Goal: Task Accomplishment & Management: Use online tool/utility

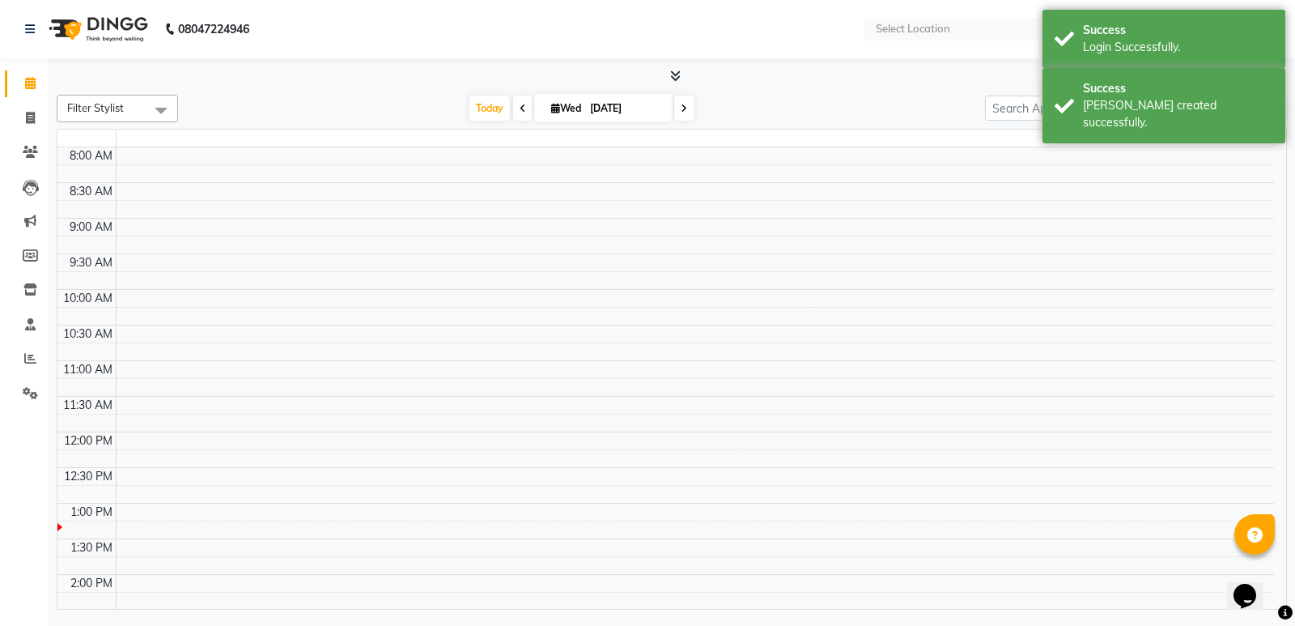
select select "en"
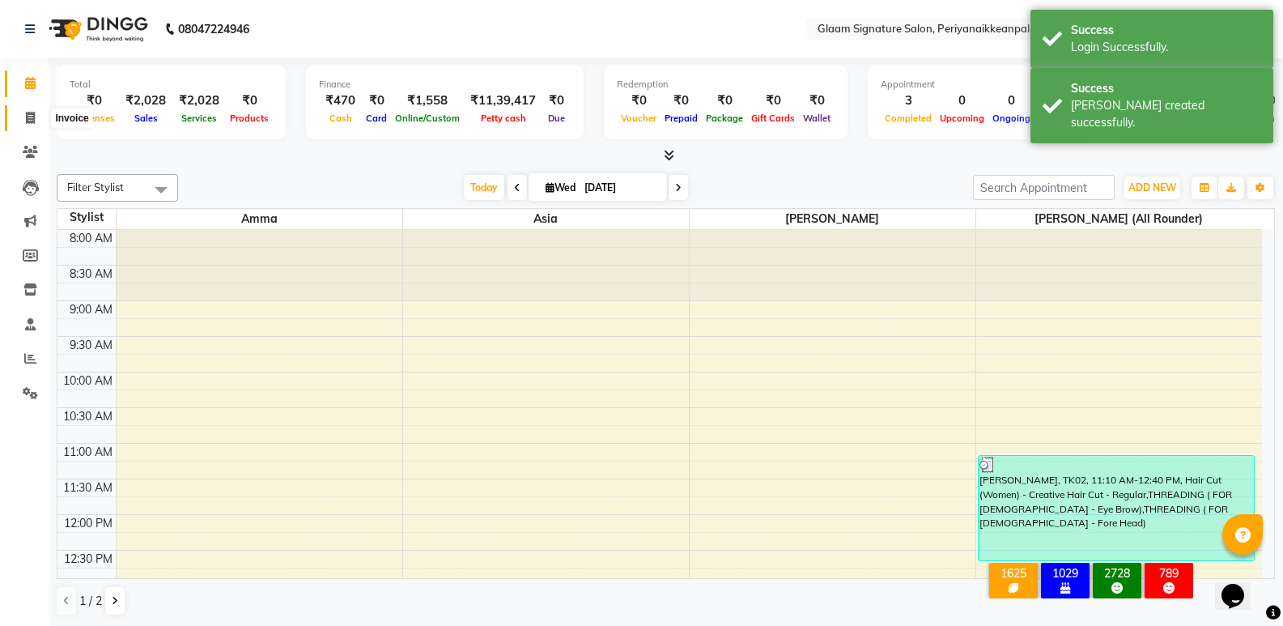
click at [37, 116] on span at bounding box center [30, 118] width 28 height 19
select select "service"
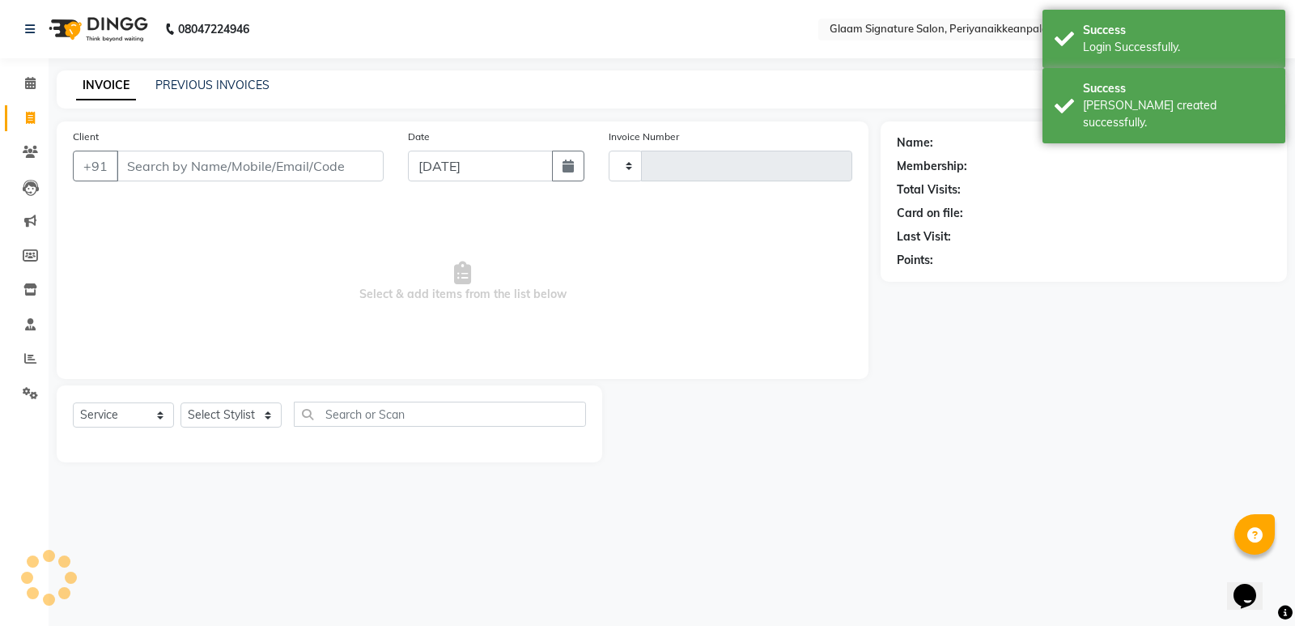
type input "0971"
select select "4039"
click at [223, 76] on div "INVOICE PREVIOUS INVOICES Create New Save" at bounding box center [672, 89] width 1231 height 38
click at [223, 83] on link "PREVIOUS INVOICES" at bounding box center [212, 85] width 114 height 15
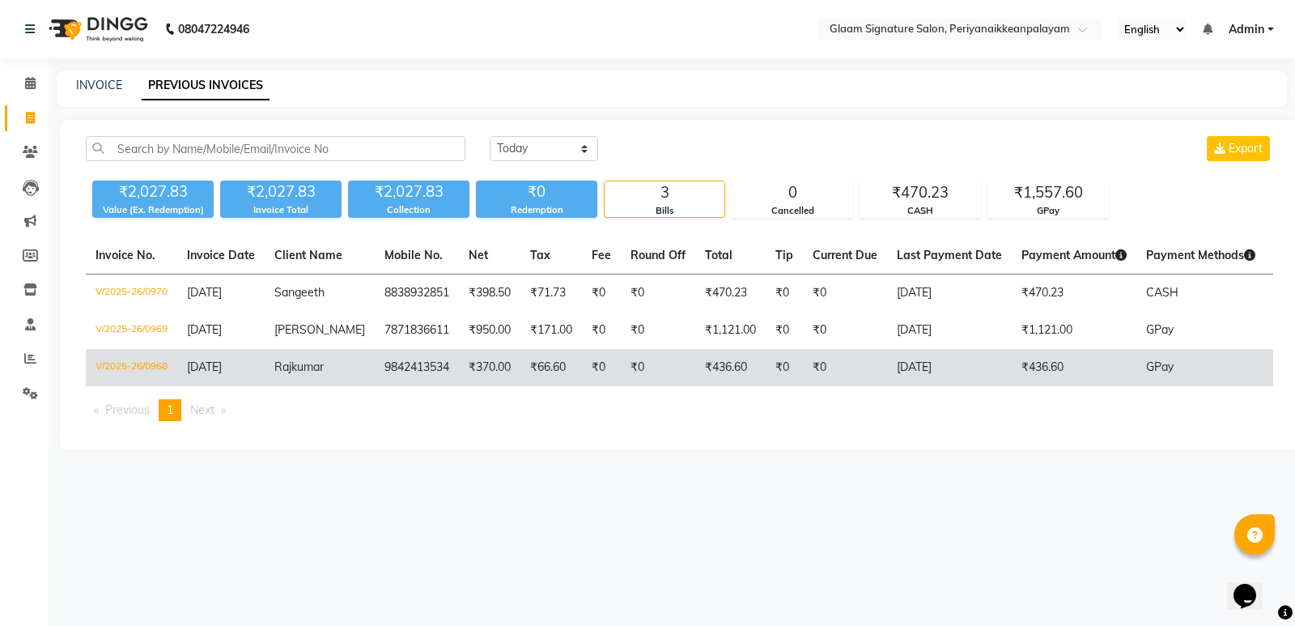
click at [434, 375] on td "9842413534" at bounding box center [417, 367] width 84 height 37
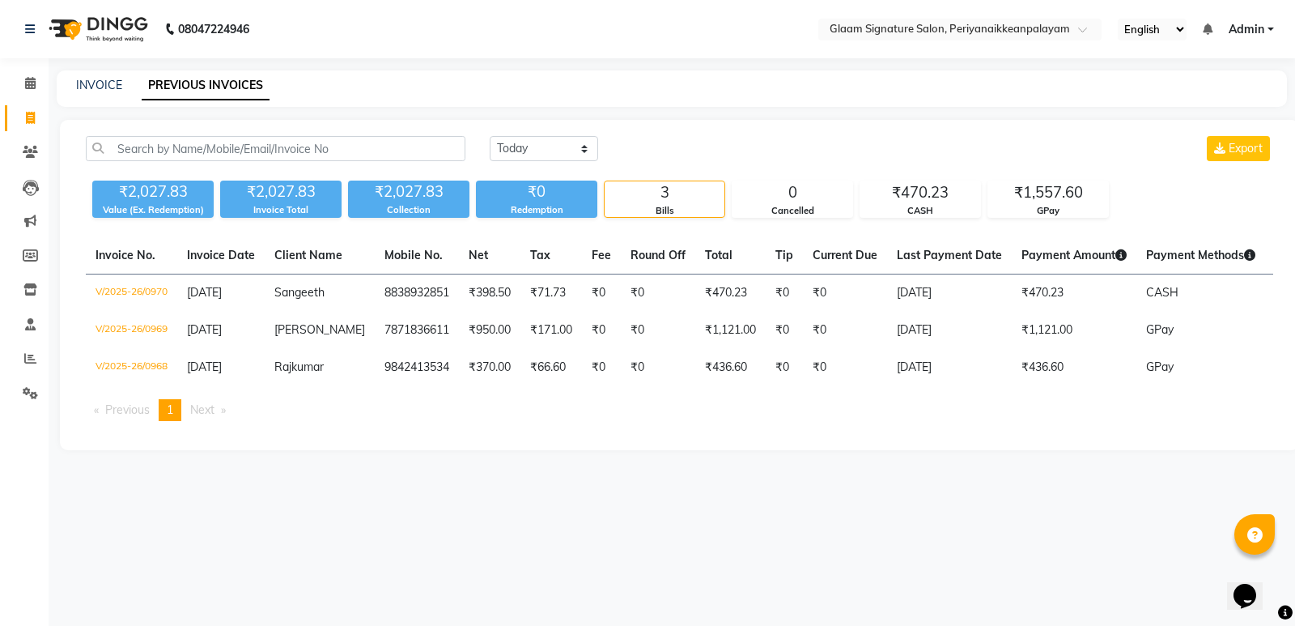
click at [658, 450] on div "Today Yesterday Custom Range Export ₹2,027.83 Value (Ex. Redemption) ₹2,027.83 …" at bounding box center [679, 285] width 1239 height 330
drag, startPoint x: 81, startPoint y: 121, endPoint x: 752, endPoint y: 440, distance: 743.4
click at [752, 440] on div "Today Yesterday Custom Range Export ₹2,027.83 Value (Ex. Redemption) ₹2,027.83 …" at bounding box center [679, 285] width 1239 height 330
click at [752, 434] on div "Invoice No. Invoice Date Client Name Mobile No. Net Tax Fee Round Off Total Tip…" at bounding box center [679, 335] width 1207 height 197
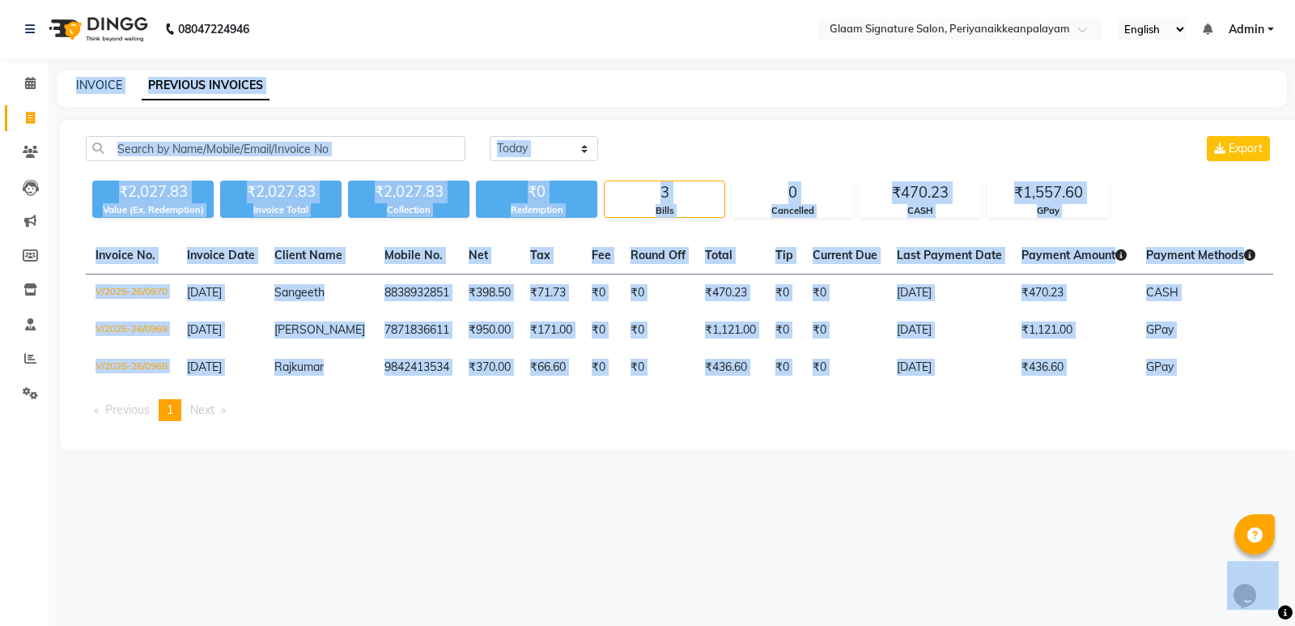
drag, startPoint x: 69, startPoint y: 71, endPoint x: 1178, endPoint y: 441, distance: 1169.2
click at [1178, 441] on main "INVOICE PREVIOUS INVOICES Today Yesterday Custom Range Export ₹2,027.83 Value (…" at bounding box center [672, 272] width 1247 height 404
click at [1120, 450] on div "Today Yesterday Custom Range Export ₹2,027.83 Value (Ex. Redemption) ₹2,027.83 …" at bounding box center [679, 285] width 1239 height 330
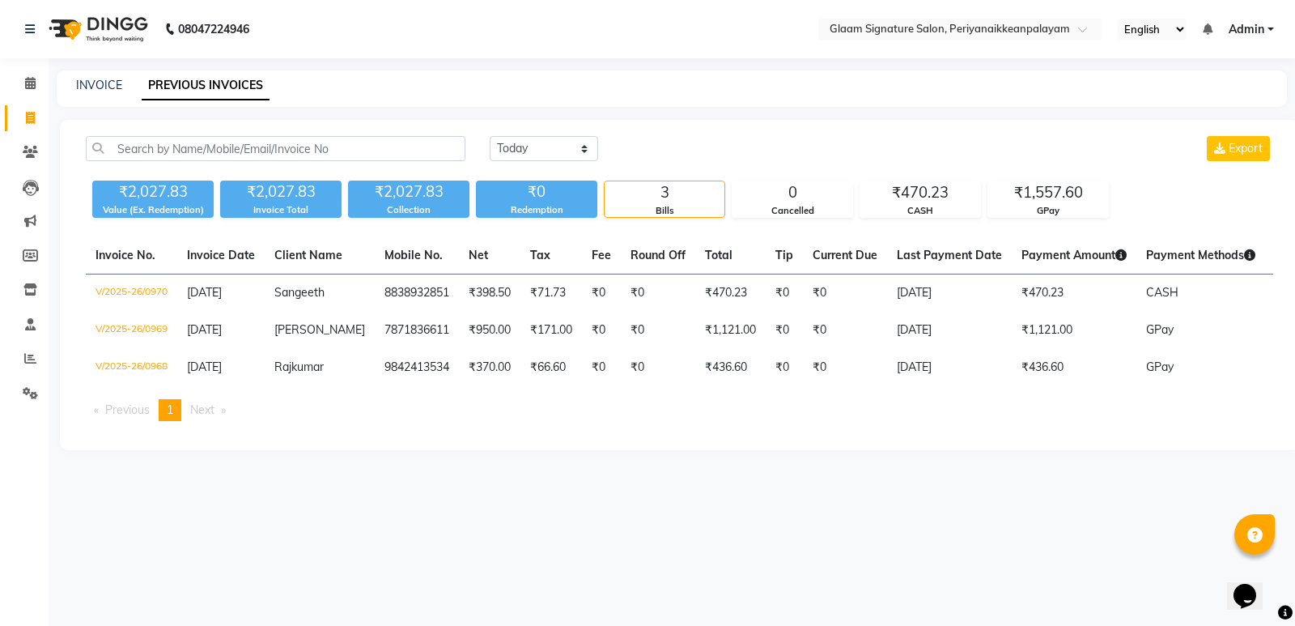
click at [657, 70] on div "08047224946 Select Location × Glaam Signature Salon, Periyanaikkeanpalayam Engl…" at bounding box center [647, 313] width 1295 height 626
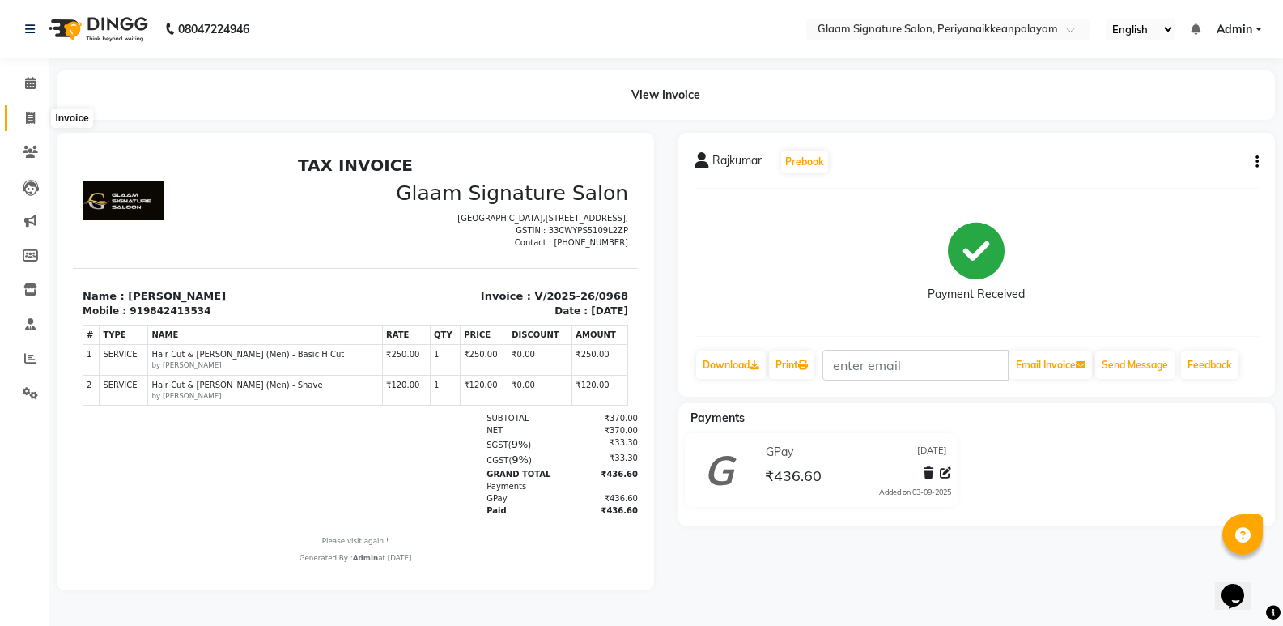
click at [26, 119] on icon at bounding box center [30, 118] width 9 height 12
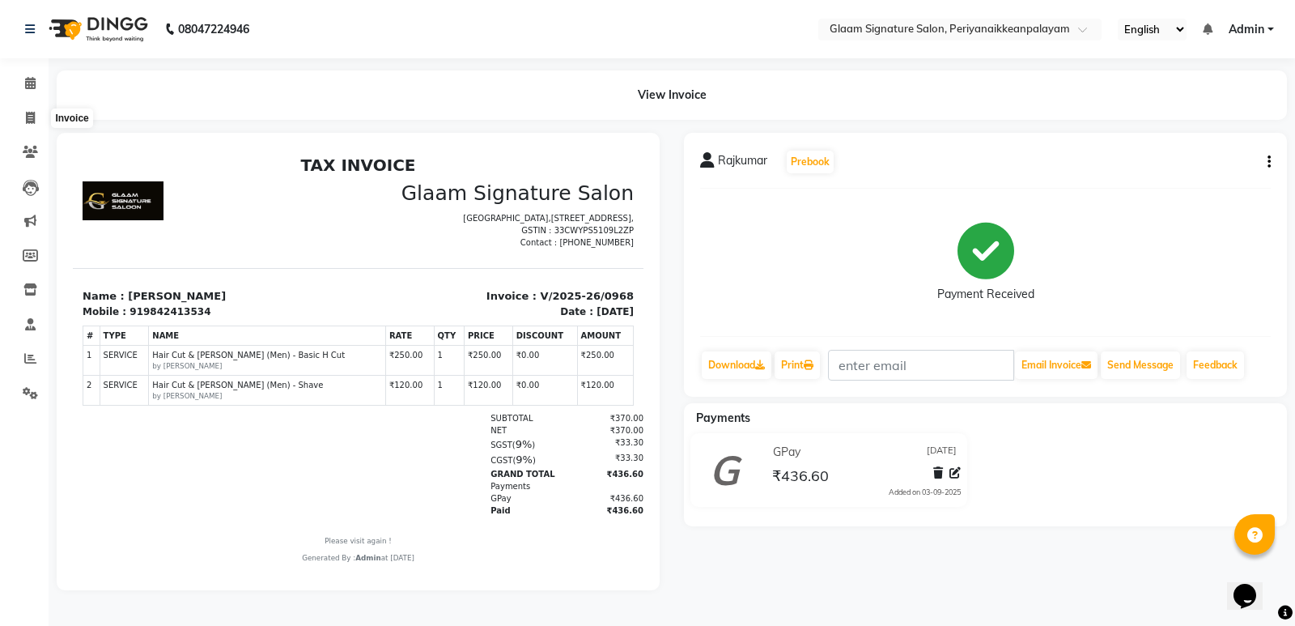
select select "4039"
select select "service"
